Goal: Information Seeking & Learning: Learn about a topic

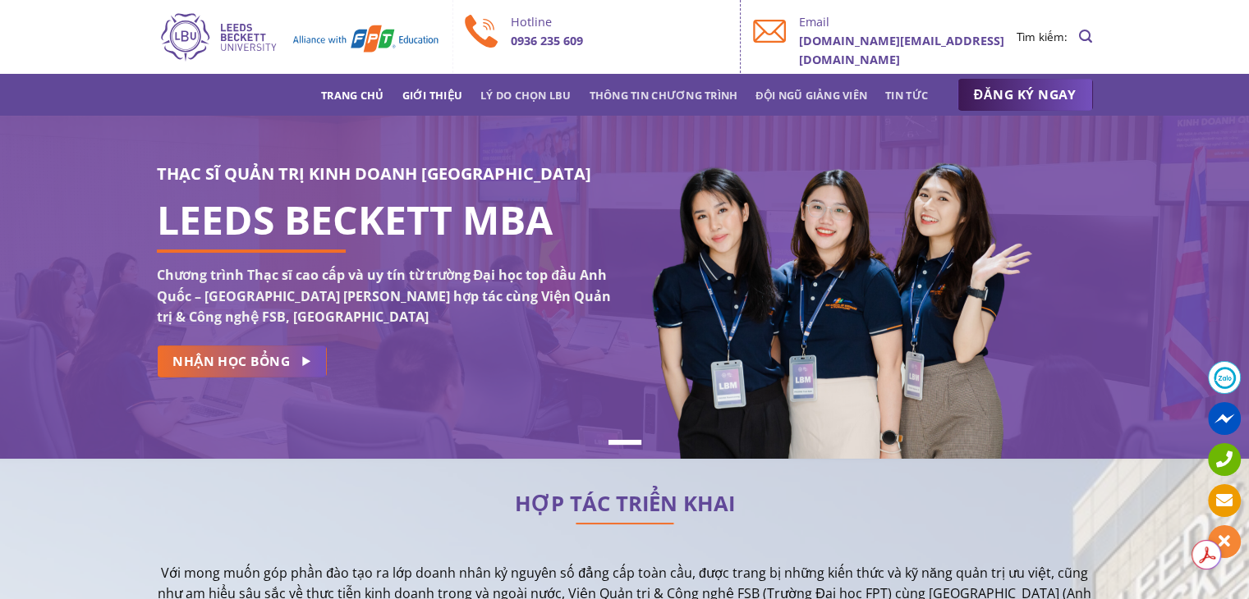
scroll to position [532, 0]
click at [712, 93] on link "Thông tin chương trình" at bounding box center [664, 95] width 149 height 30
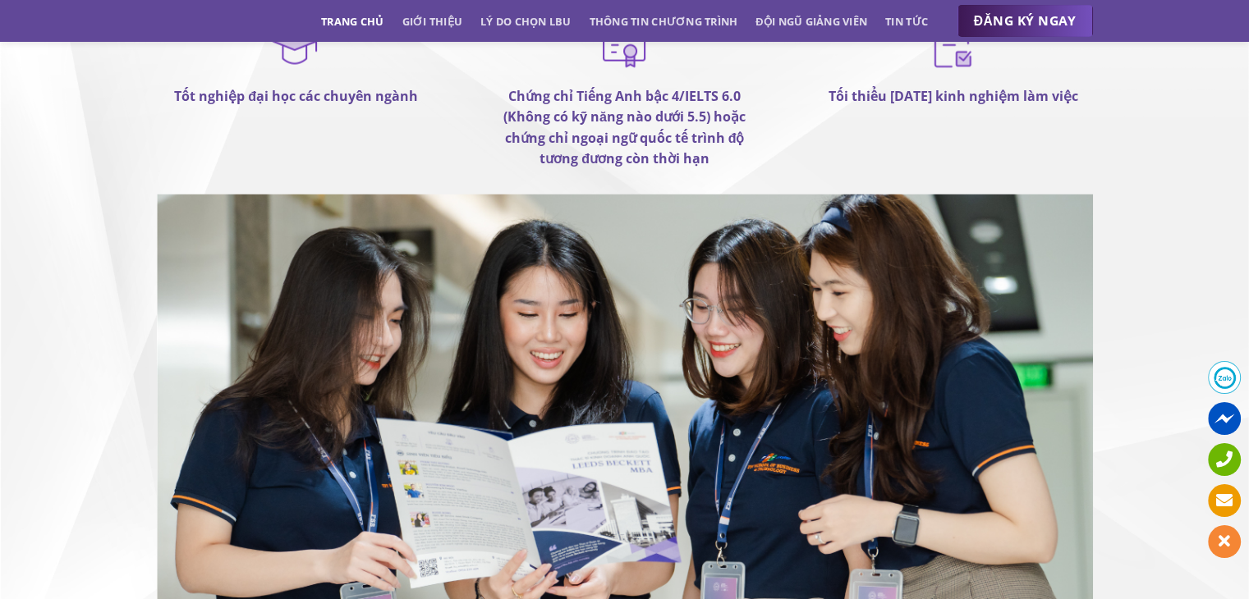
scroll to position [9558, 0]
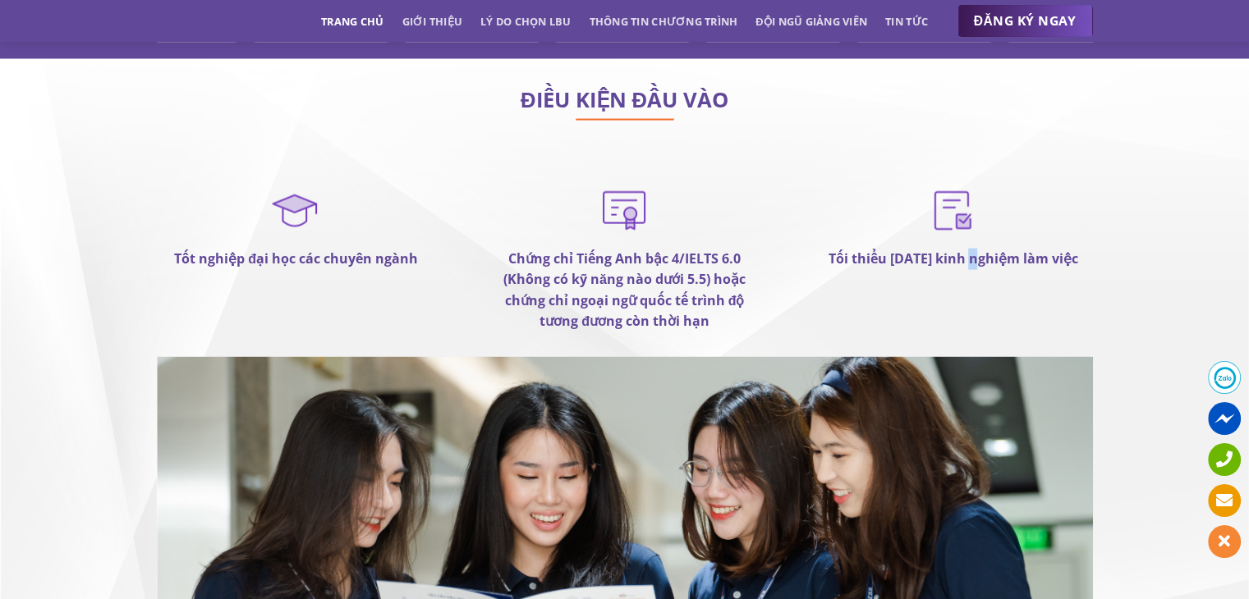
drag, startPoint x: 976, startPoint y: 178, endPoint x: 986, endPoint y: 188, distance: 13.9
type textarea "g"
click at [986, 188] on div "Tối thiểu 2 năm kinh nghiệm làm việc" at bounding box center [952, 226] width 279 height 86
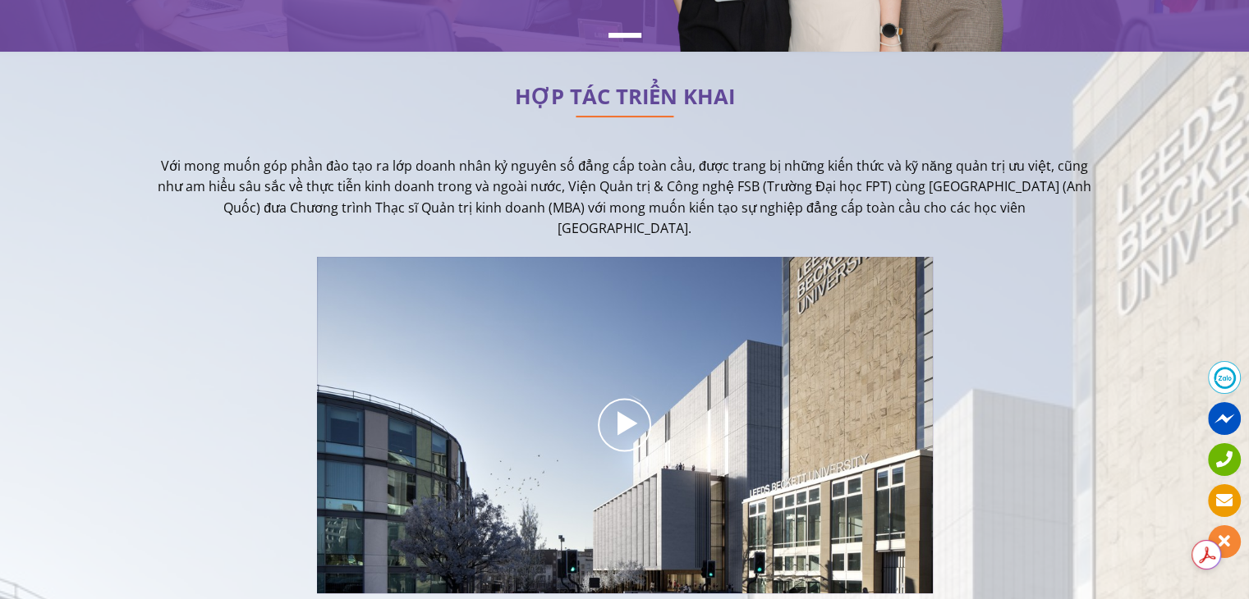
scroll to position [0, 0]
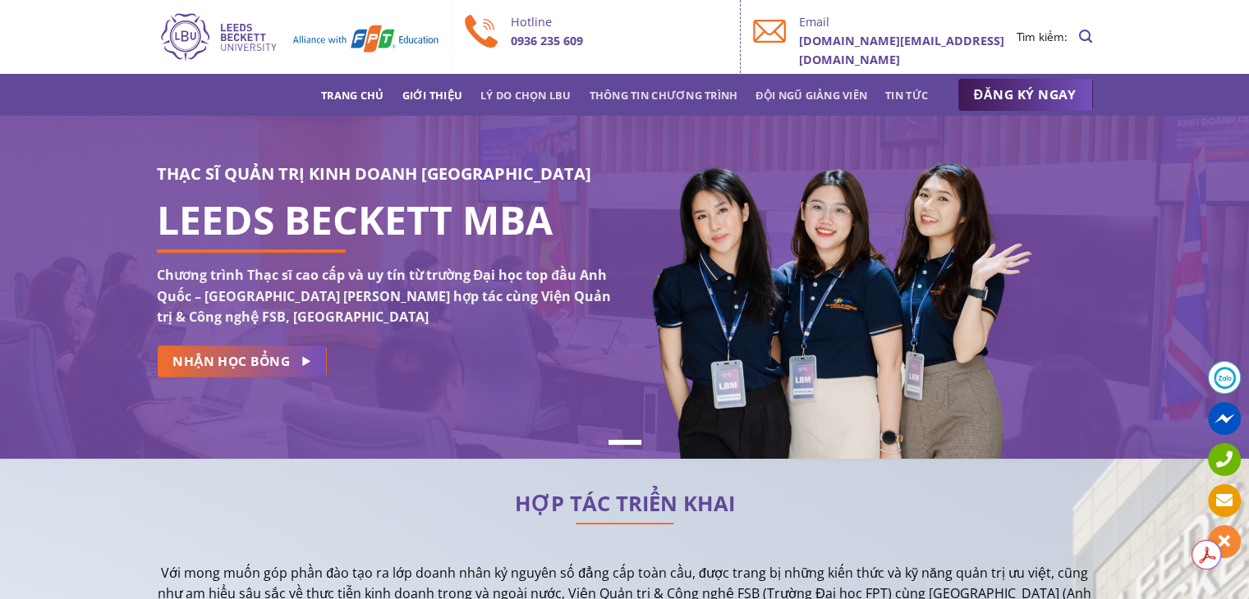
click at [437, 92] on link "Giới thiệu" at bounding box center [432, 95] width 61 height 30
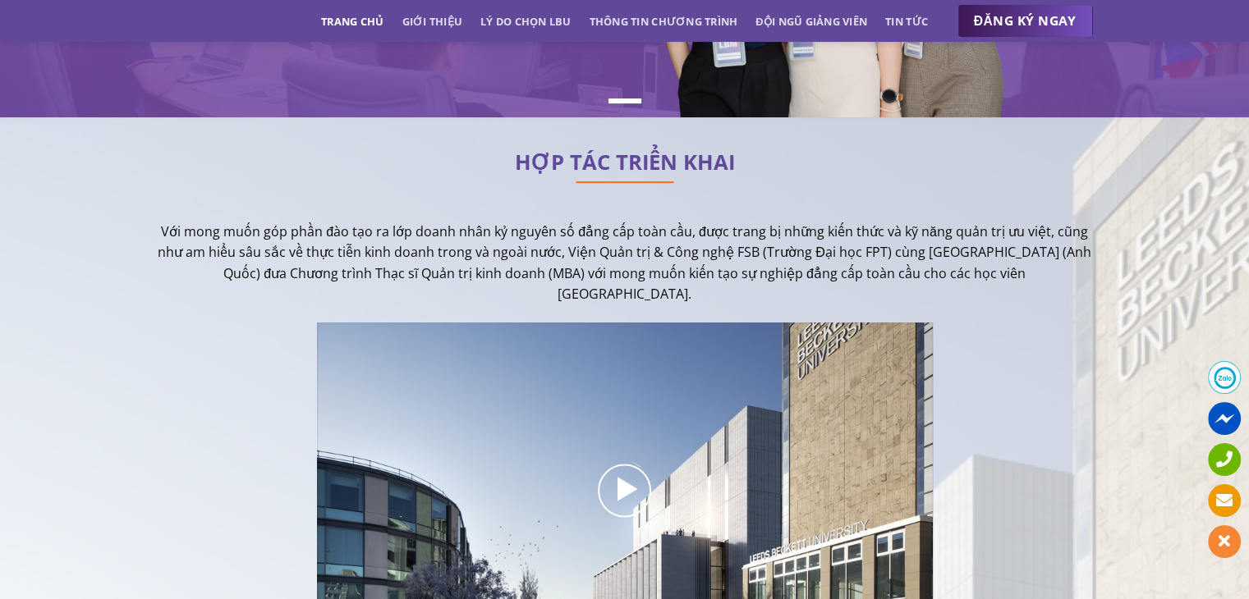
scroll to position [401, 0]
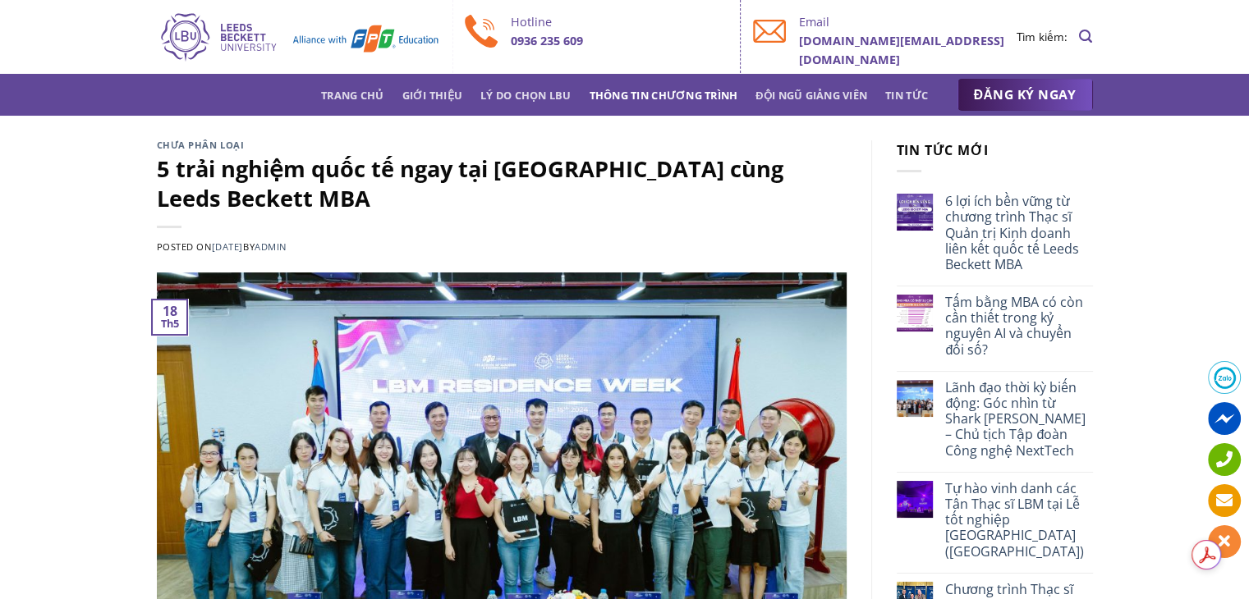
click at [687, 99] on link "Thông tin chương trình" at bounding box center [664, 95] width 149 height 30
click at [668, 99] on link "Thông tin chương trình" at bounding box center [664, 95] width 149 height 30
click at [838, 86] on link "Đội ngũ giảng viên" at bounding box center [812, 95] width 112 height 30
click at [315, 94] on div "Trang chủ Giới thiệu Lý do chọn LBU Thông tin chương trình Đội ngũ giảng viên T…" at bounding box center [625, 95] width 961 height 33
